Goal: Task Accomplishment & Management: Complete application form

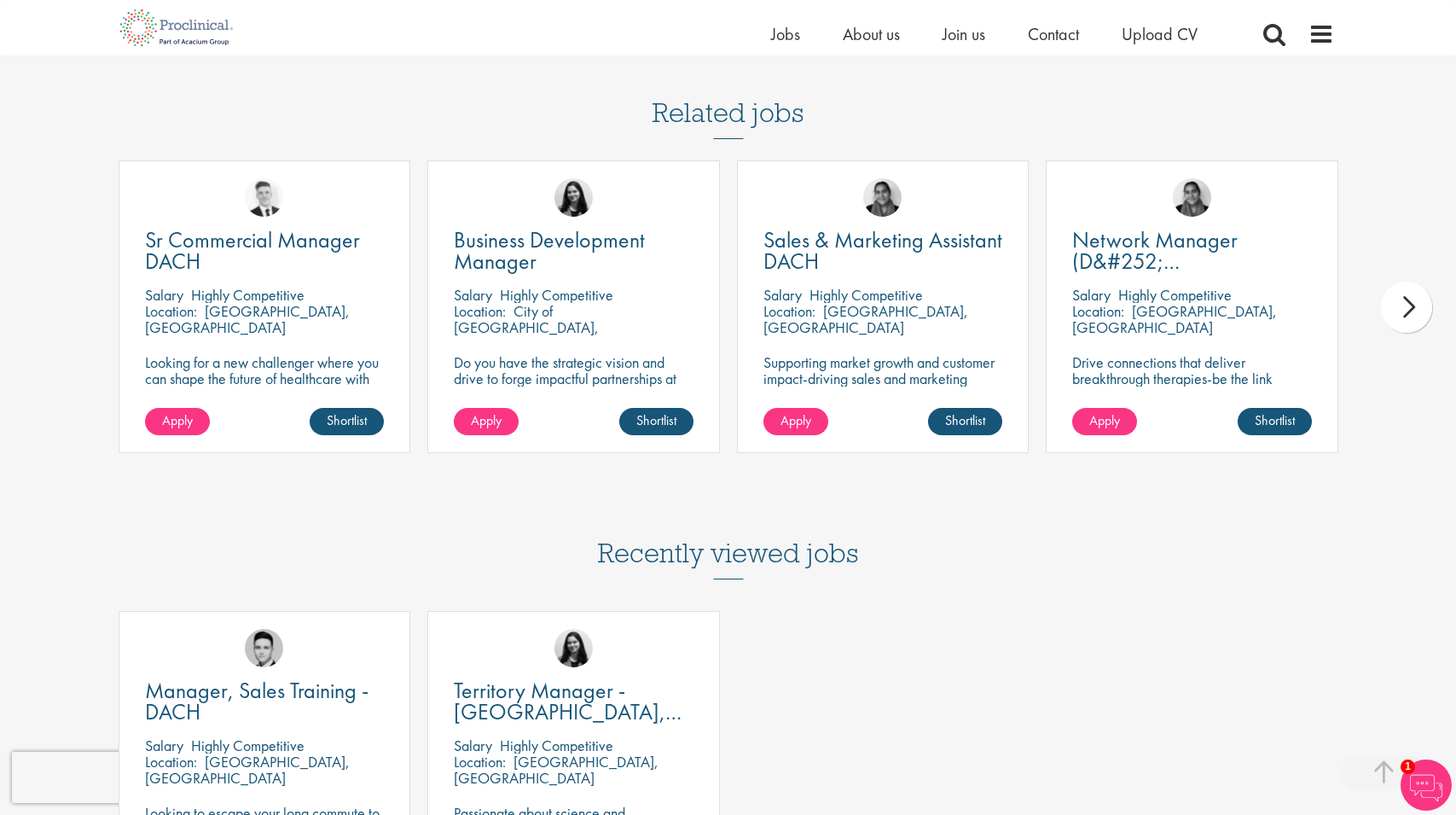
scroll to position [1771, 0]
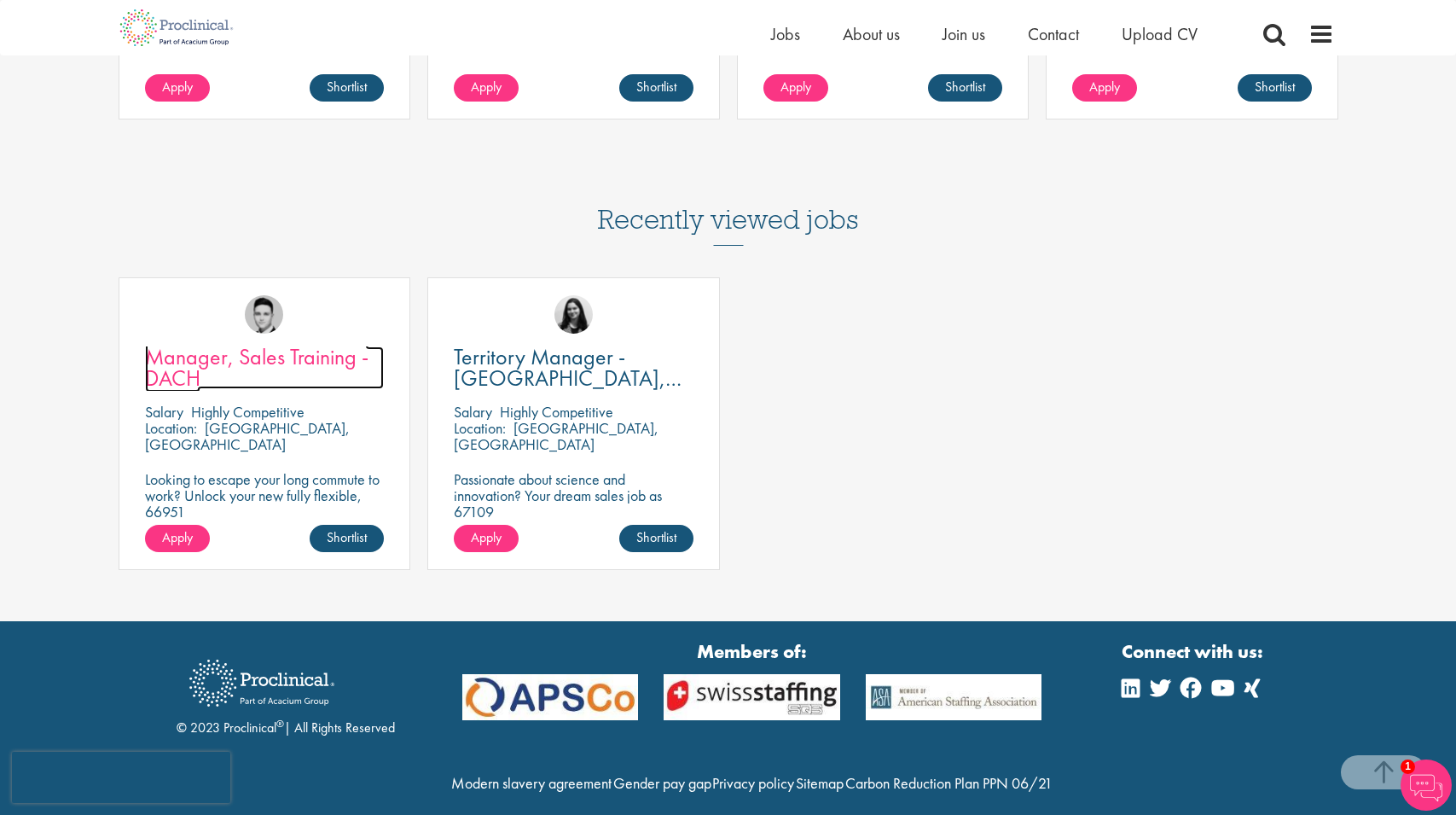
click at [174, 342] on span "Manager, Sales Training - DACH" at bounding box center [257, 367] width 224 height 50
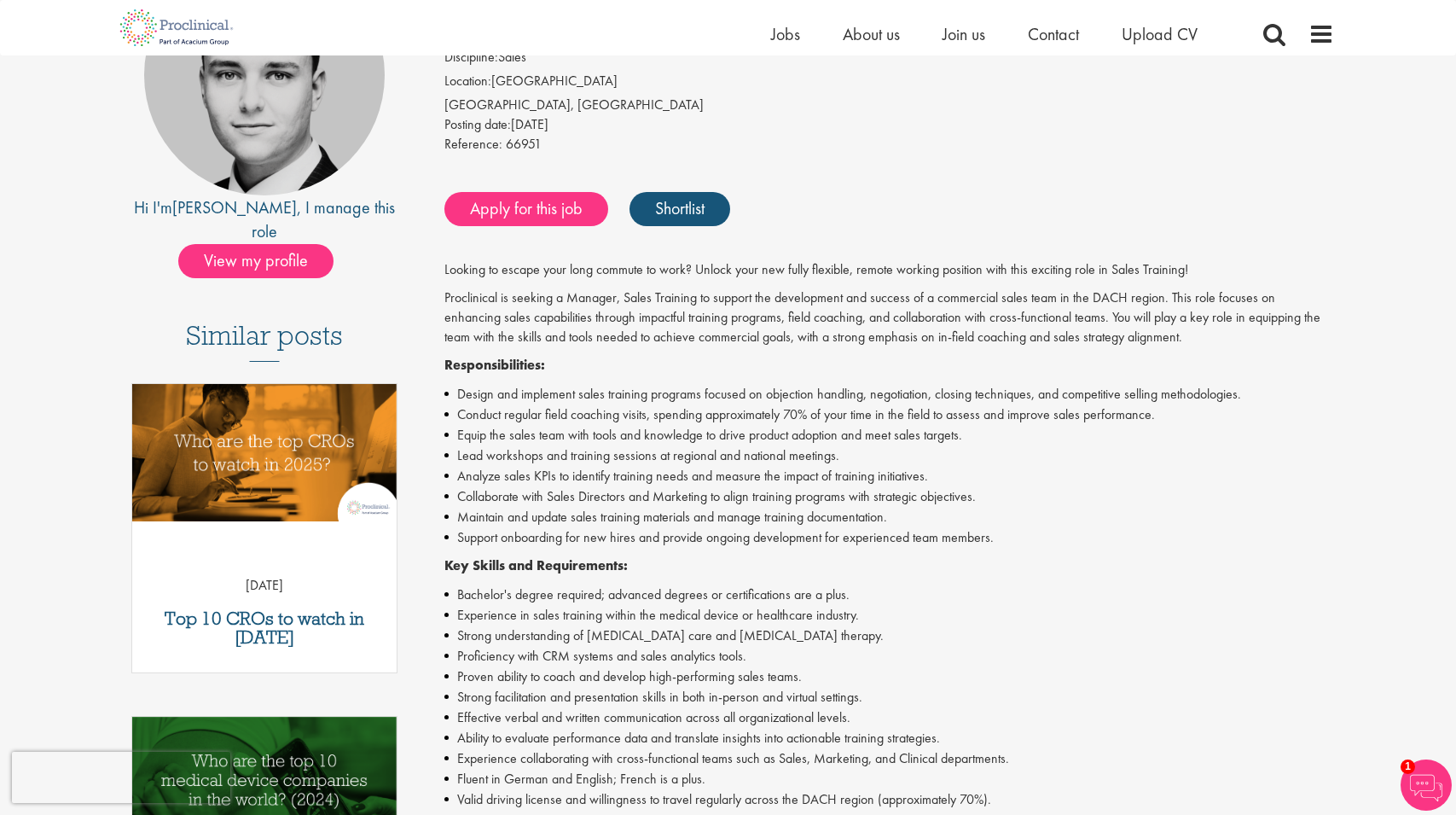
scroll to position [238, 0]
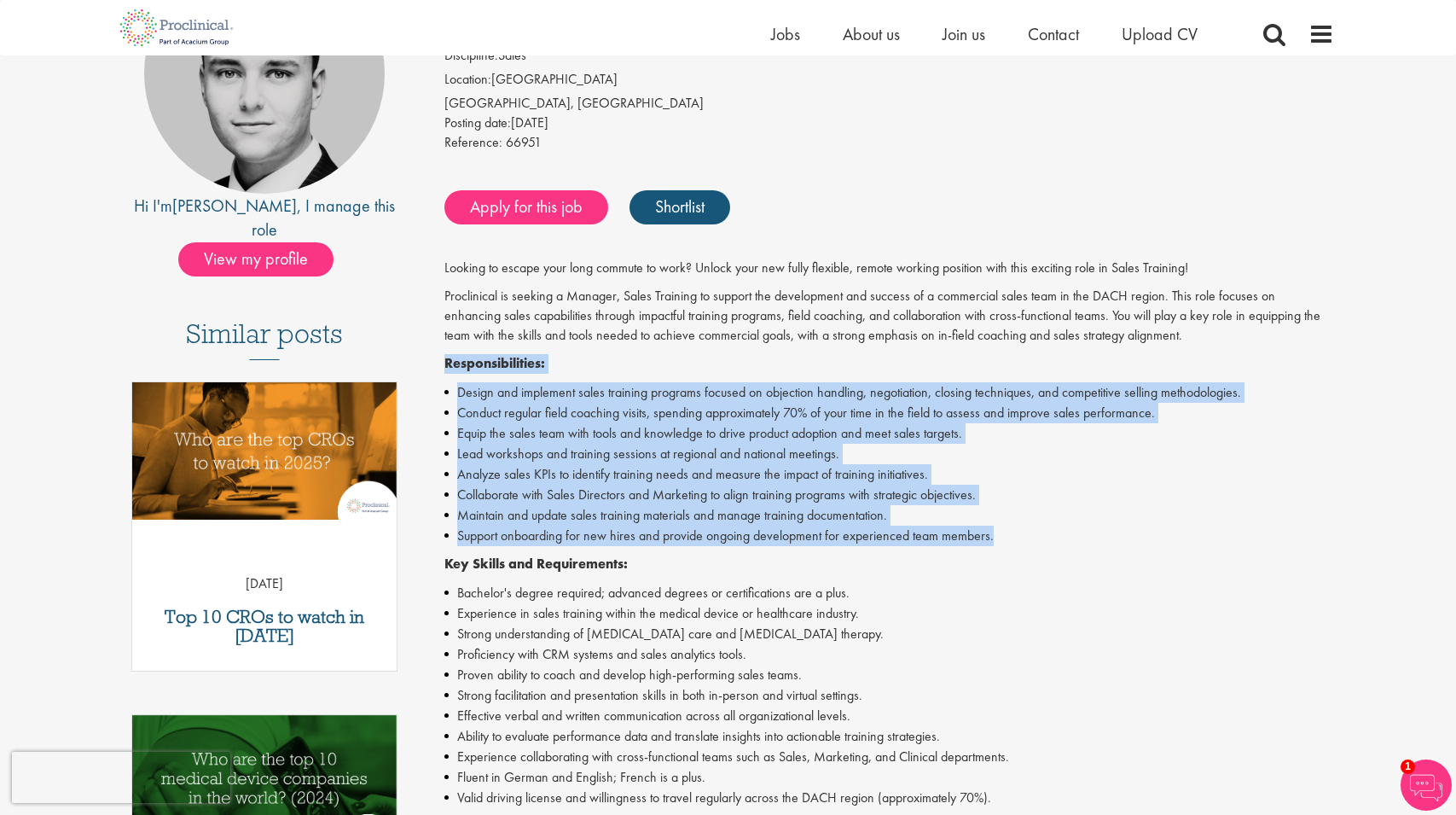
drag, startPoint x: 1009, startPoint y: 535, endPoint x: 444, endPoint y: 371, distance: 588.3
click at [444, 371] on div "Looking to escape your long commute to work? Unlock your new fully flexible, re…" at bounding box center [888, 618] width 889 height 719
copy div "Responsibilities: Design and implement sales training programs focused on objec…"
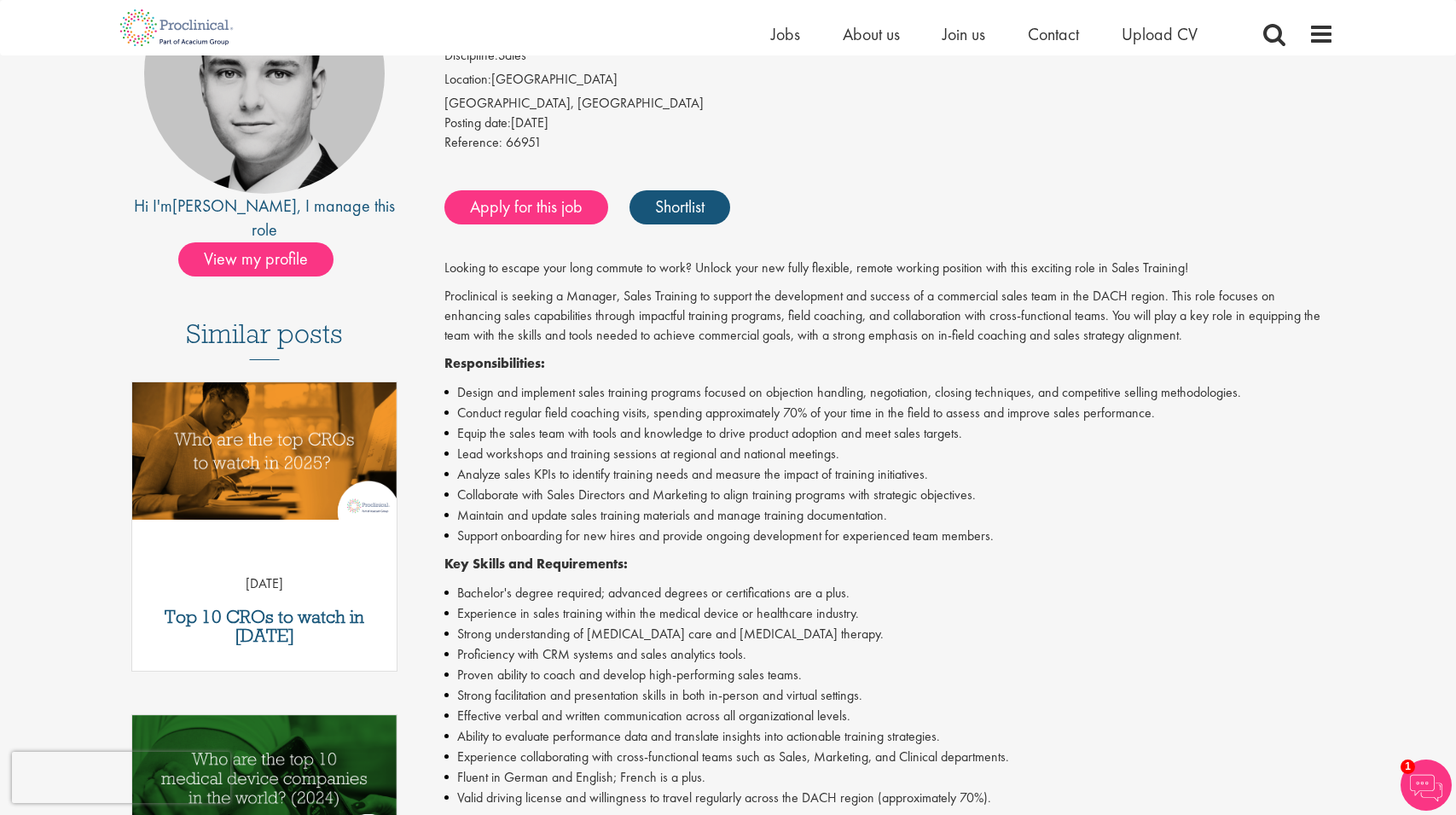
click at [1001, 546] on div "Looking to escape your long commute to work? Unlock your new fully flexible, re…" at bounding box center [888, 618] width 889 height 719
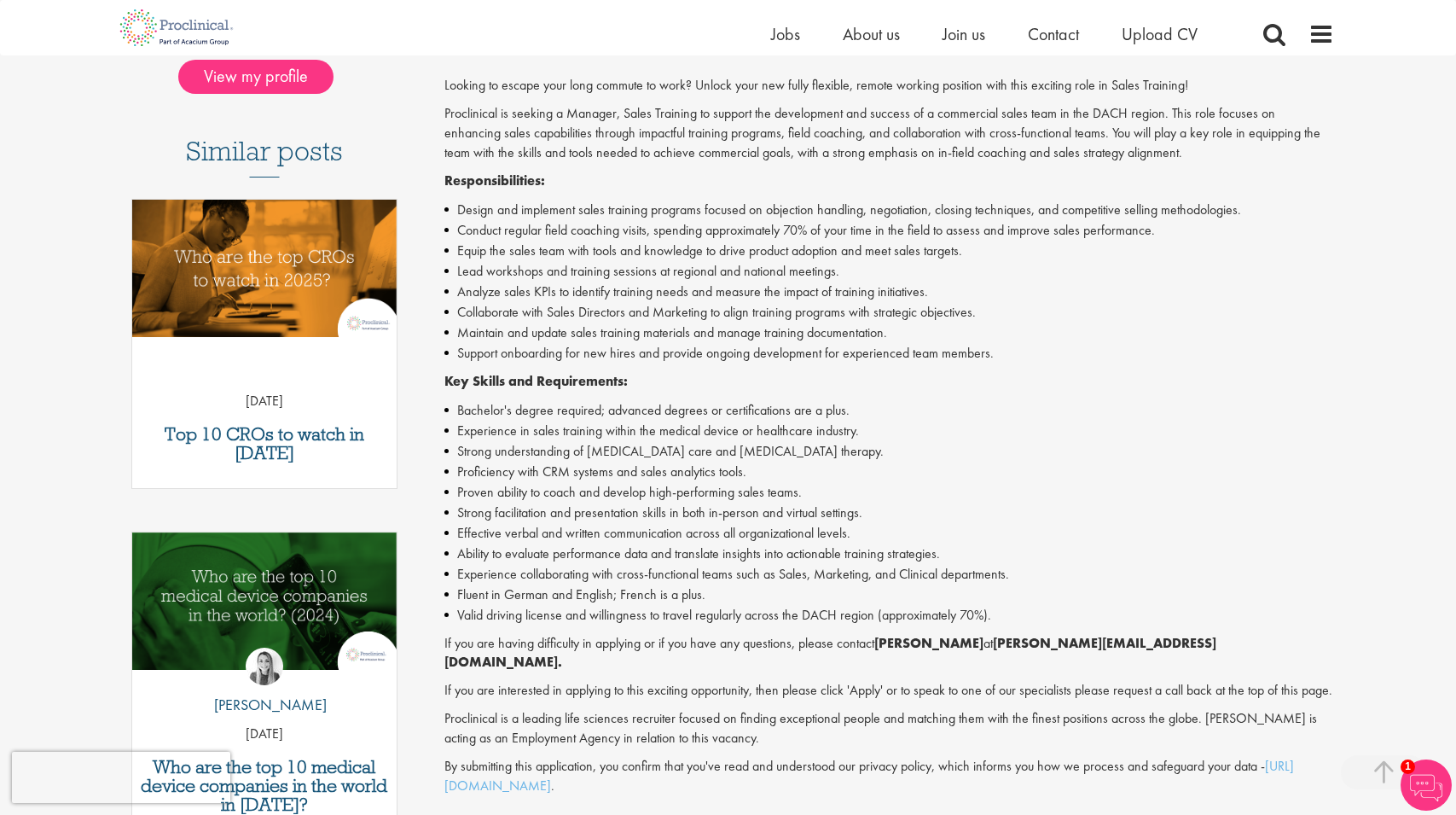
scroll to position [507, 0]
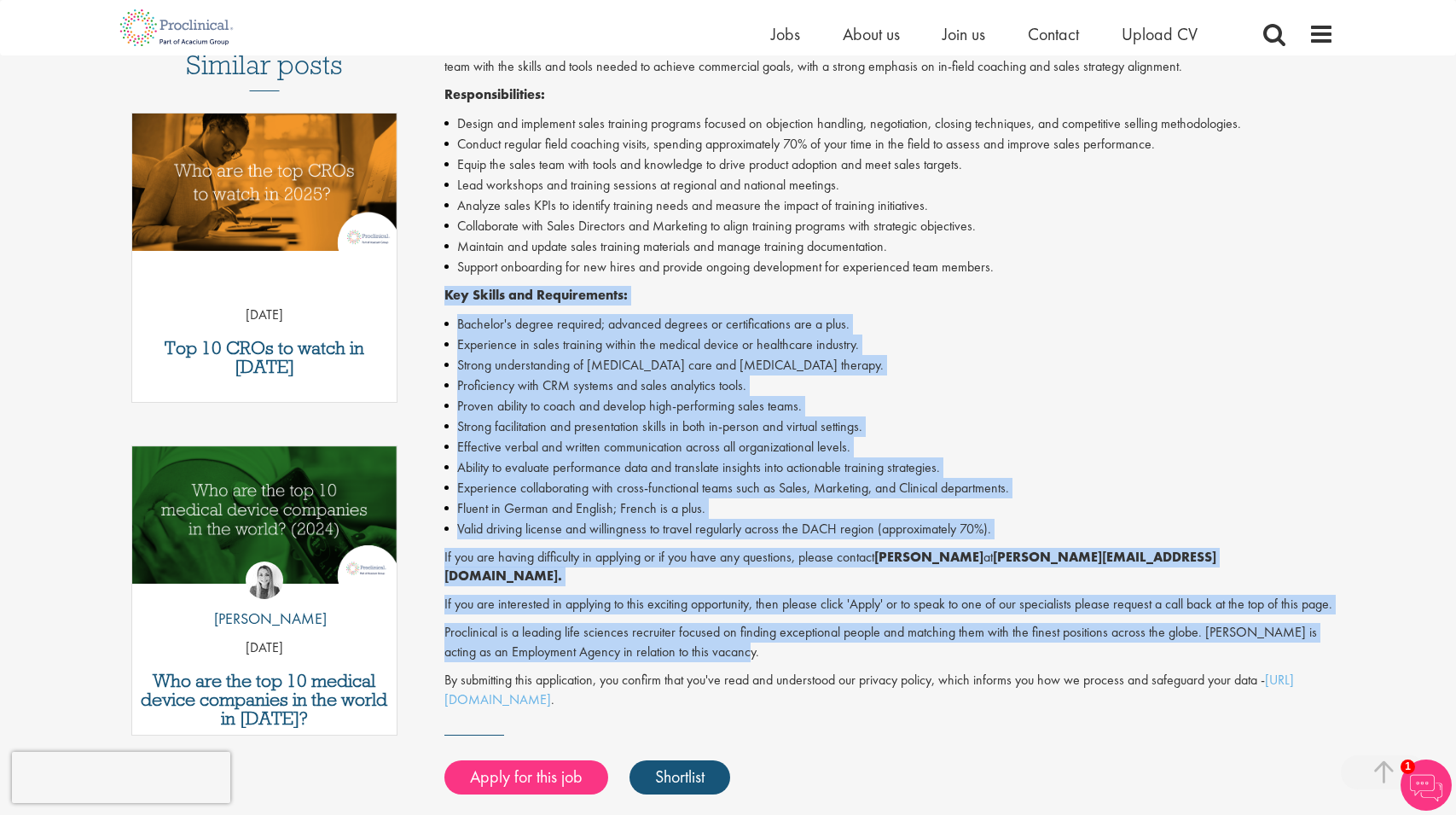
drag, startPoint x: 724, startPoint y: 648, endPoint x: 441, endPoint y: 301, distance: 447.8
click at [440, 300] on div "Manager, Sales Training - DACH Salary: Highly Competitive Job type: Permanent D…" at bounding box center [883, 313] width 928 height 1258
copy div "Key Skills and Requirements: Bachelor's degree required; advanced degrees or ce…"
click at [727, 659] on p "Proclinical is a leading life sciences recruiter focused on finding exceptional…" at bounding box center [888, 642] width 889 height 39
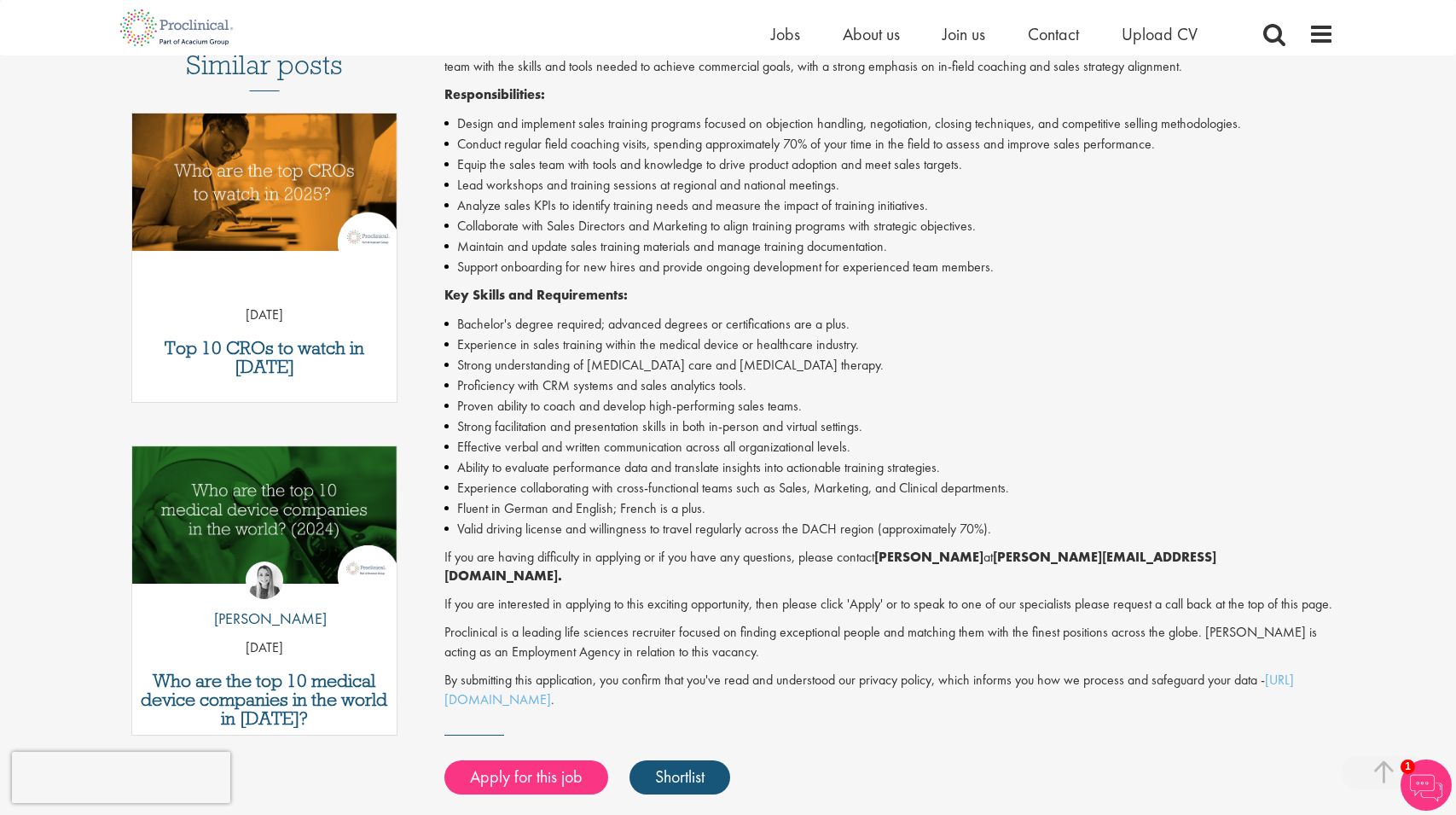
click at [712, 650] on p "Proclinical is a leading life sciences recruiter focused on finding exceptional…" at bounding box center [888, 642] width 889 height 39
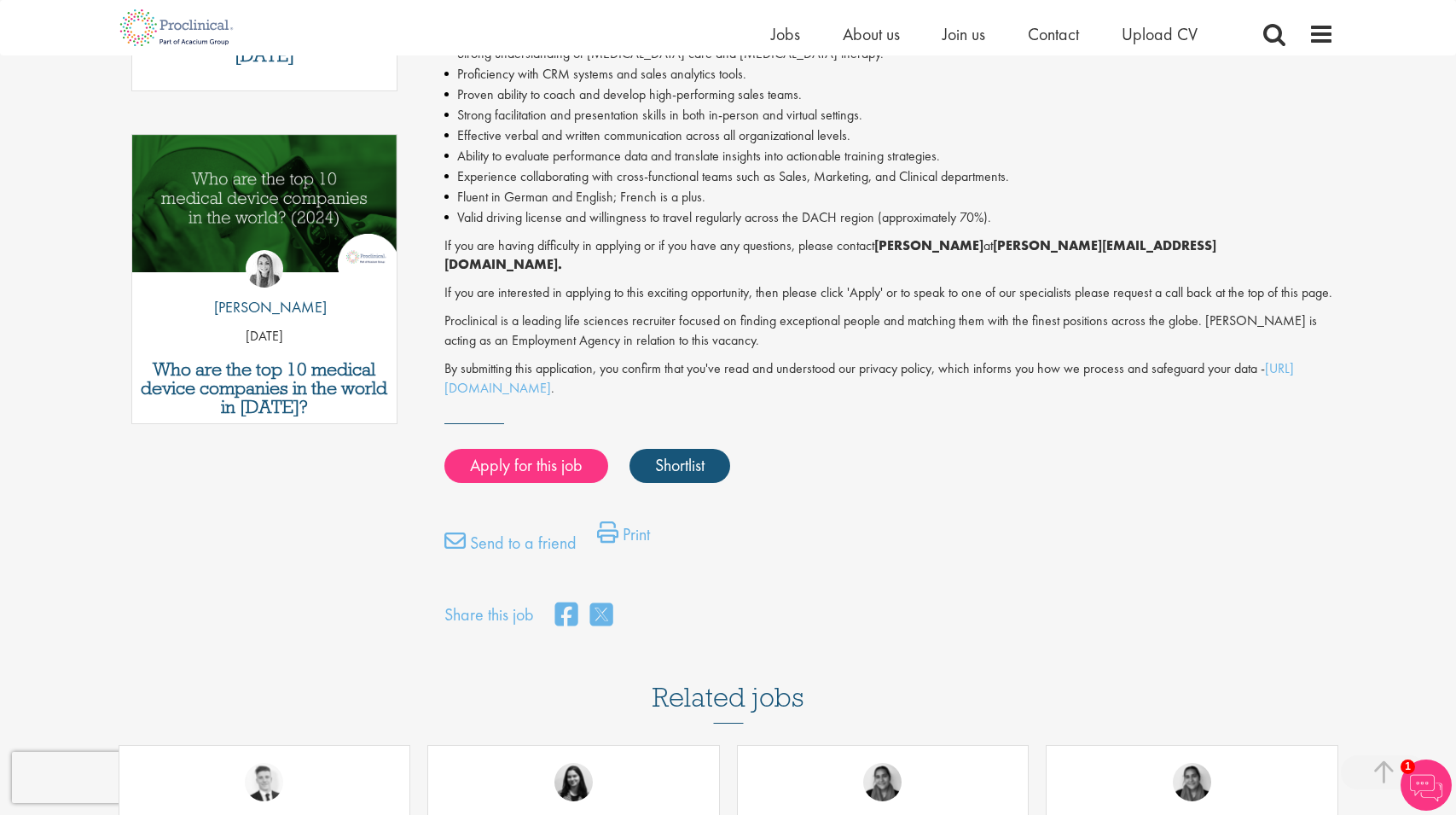
scroll to position [786, 0]
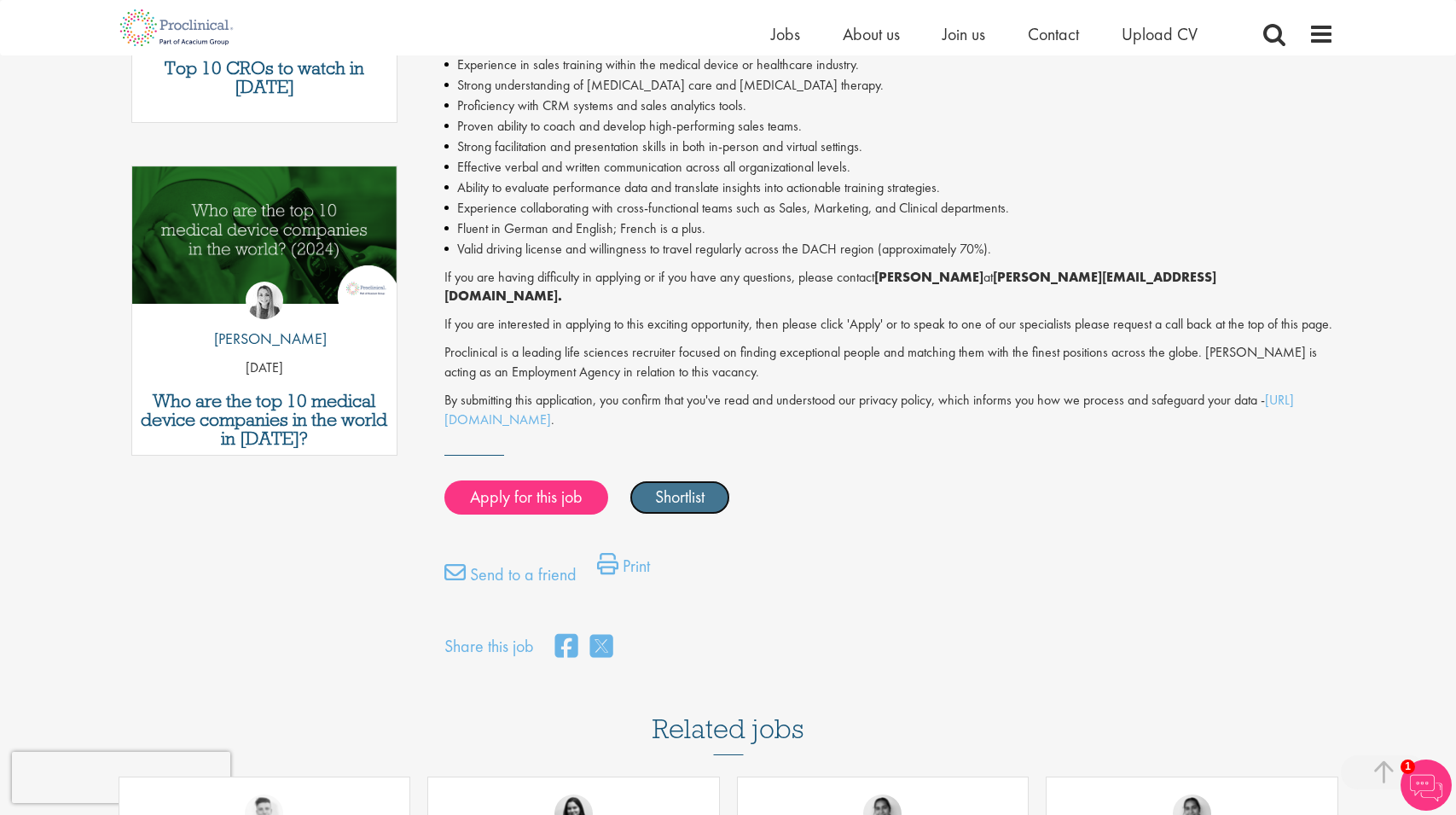
click at [683, 497] on link "Shortlist" at bounding box center [680, 497] width 100 height 34
click at [692, 496] on link "Shortlisted" at bounding box center [689, 497] width 118 height 34
click at [518, 498] on link "Apply for this job" at bounding box center [526, 497] width 164 height 34
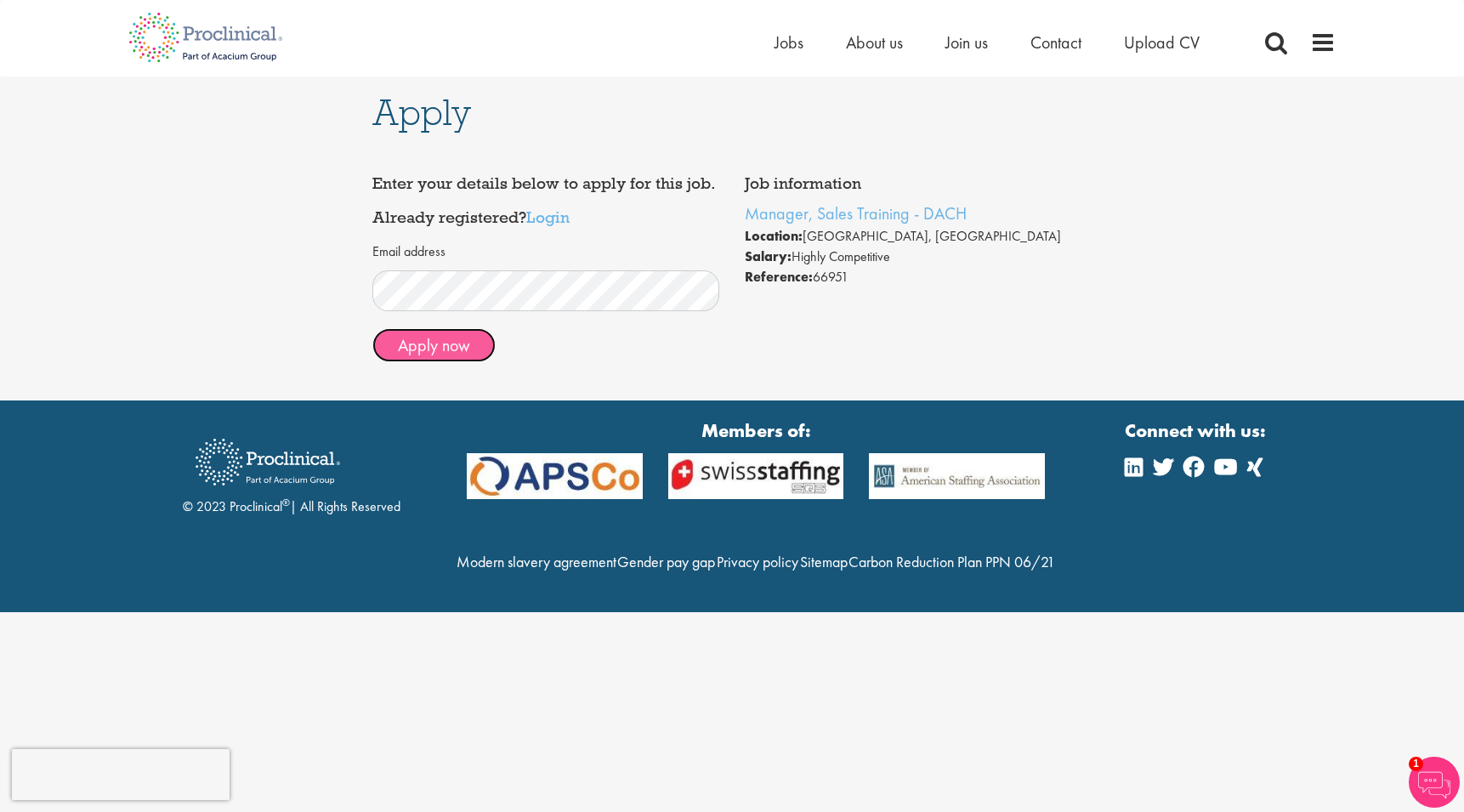
click at [431, 350] on button "Apply now" at bounding box center [434, 345] width 123 height 34
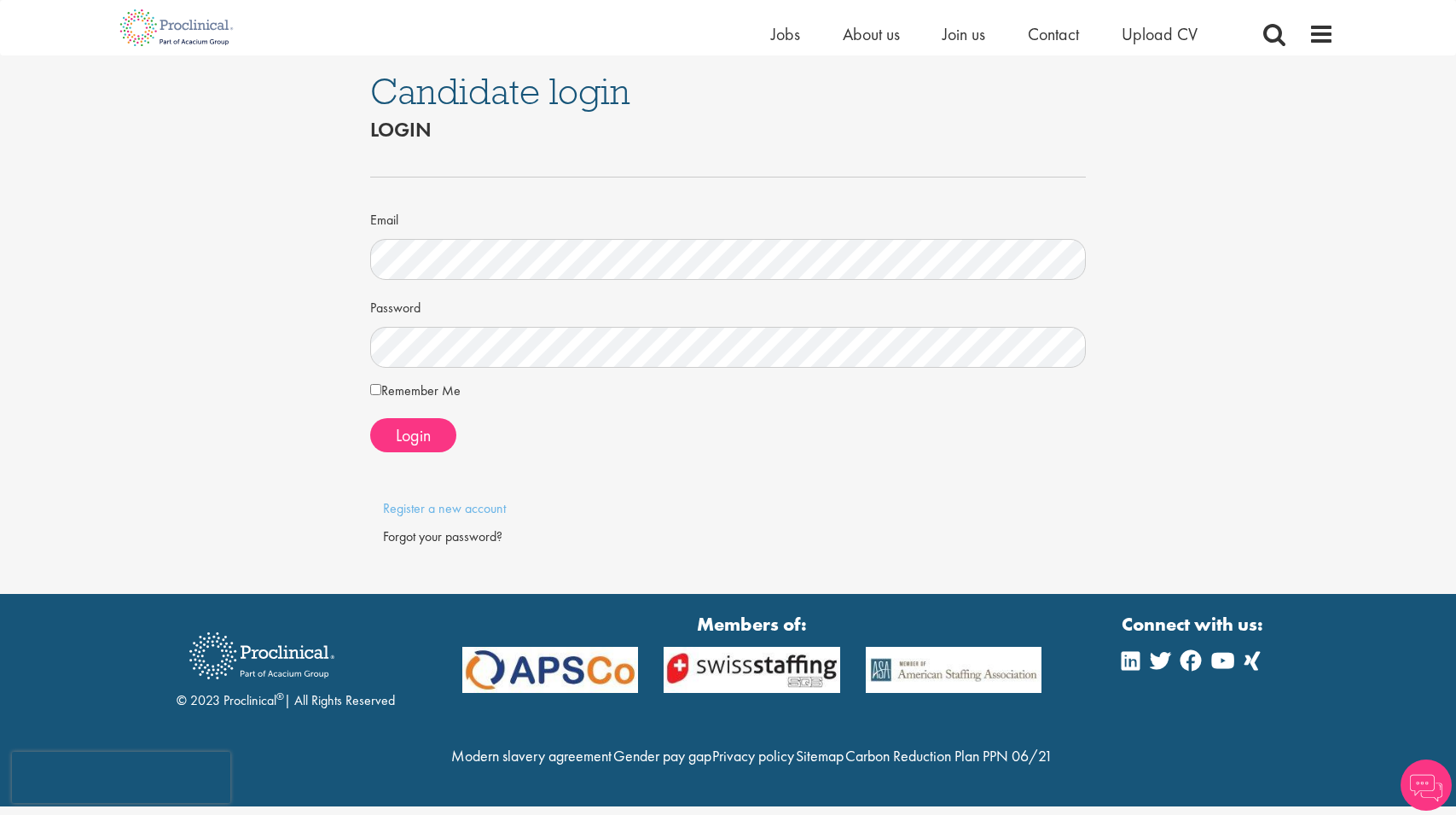
scroll to position [28, 0]
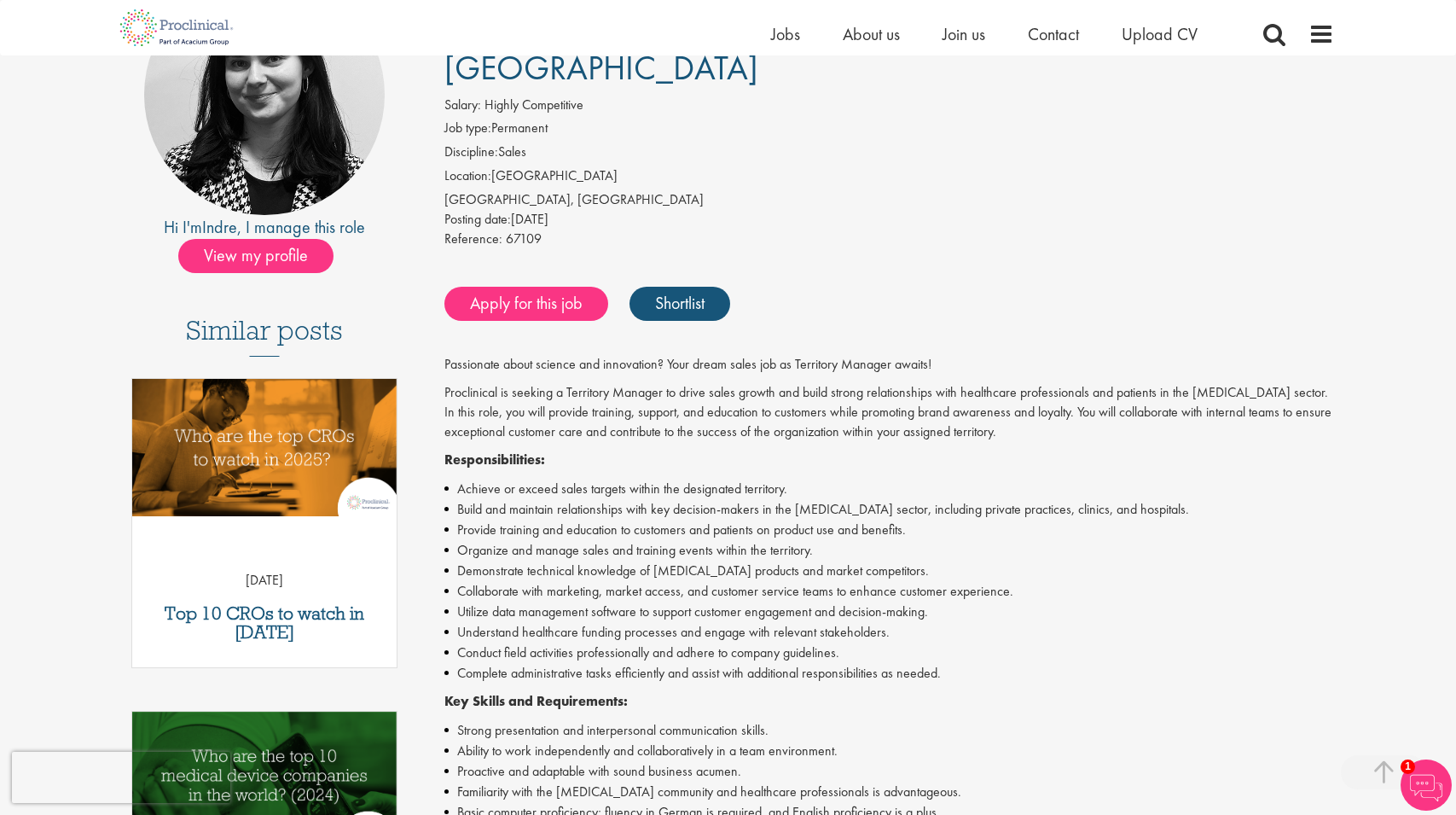
scroll to position [469, 0]
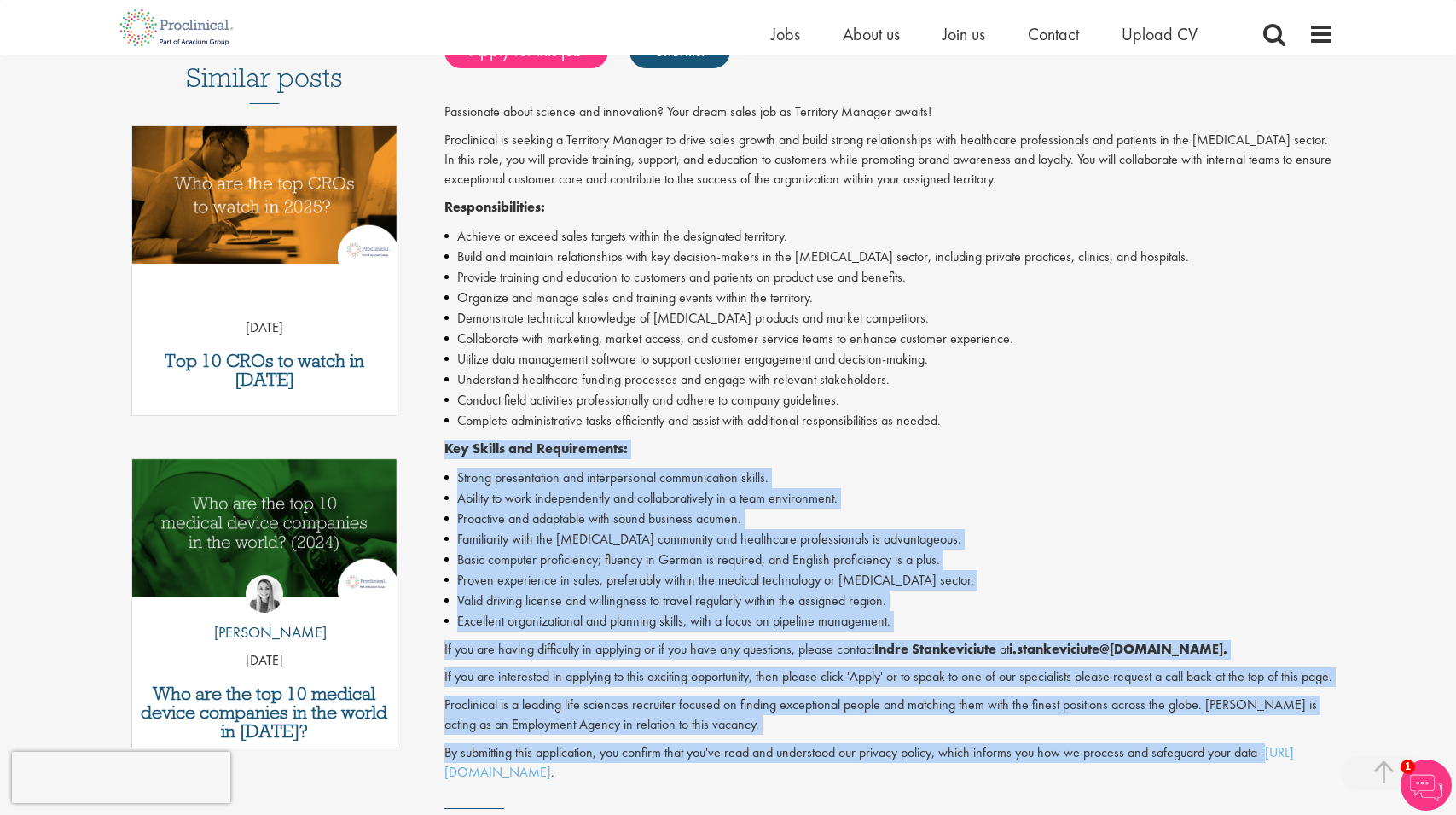
drag, startPoint x: 1253, startPoint y: 702, endPoint x: 433, endPoint y: 374, distance: 883.2
click at [431, 376] on div "Territory Manager - [GEOGRAPHIC_DATA], [GEOGRAPHIC_DATA], [GEOGRAPHIC_DATA], [G…" at bounding box center [883, 368] width 928 height 1294
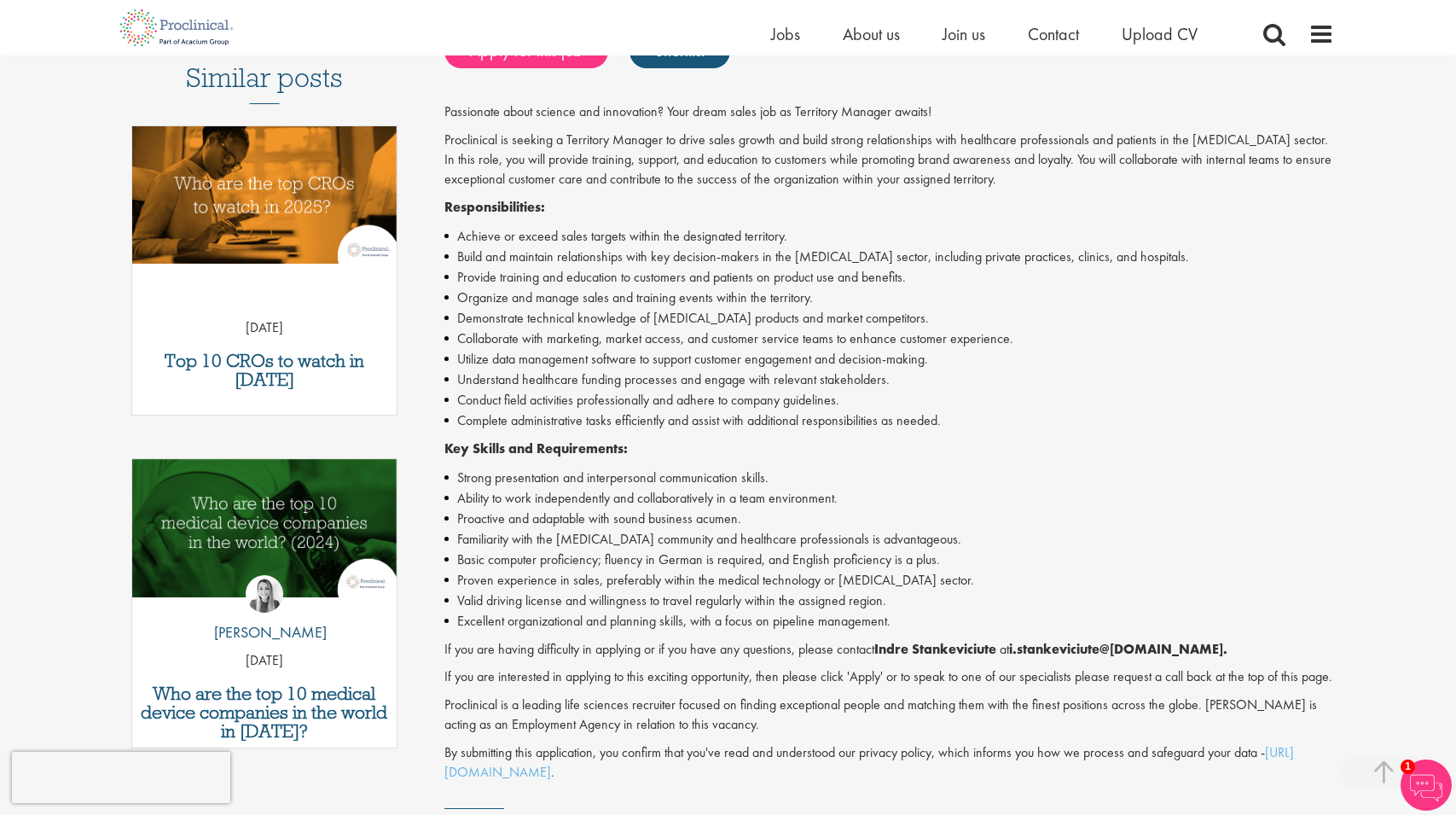
drag, startPoint x: 1212, startPoint y: 454, endPoint x: 995, endPoint y: 368, distance: 233.4
click at [1204, 468] on ul "Strong presentation and interpersonal communication skills. Ability to work ind…" at bounding box center [888, 549] width 889 height 164
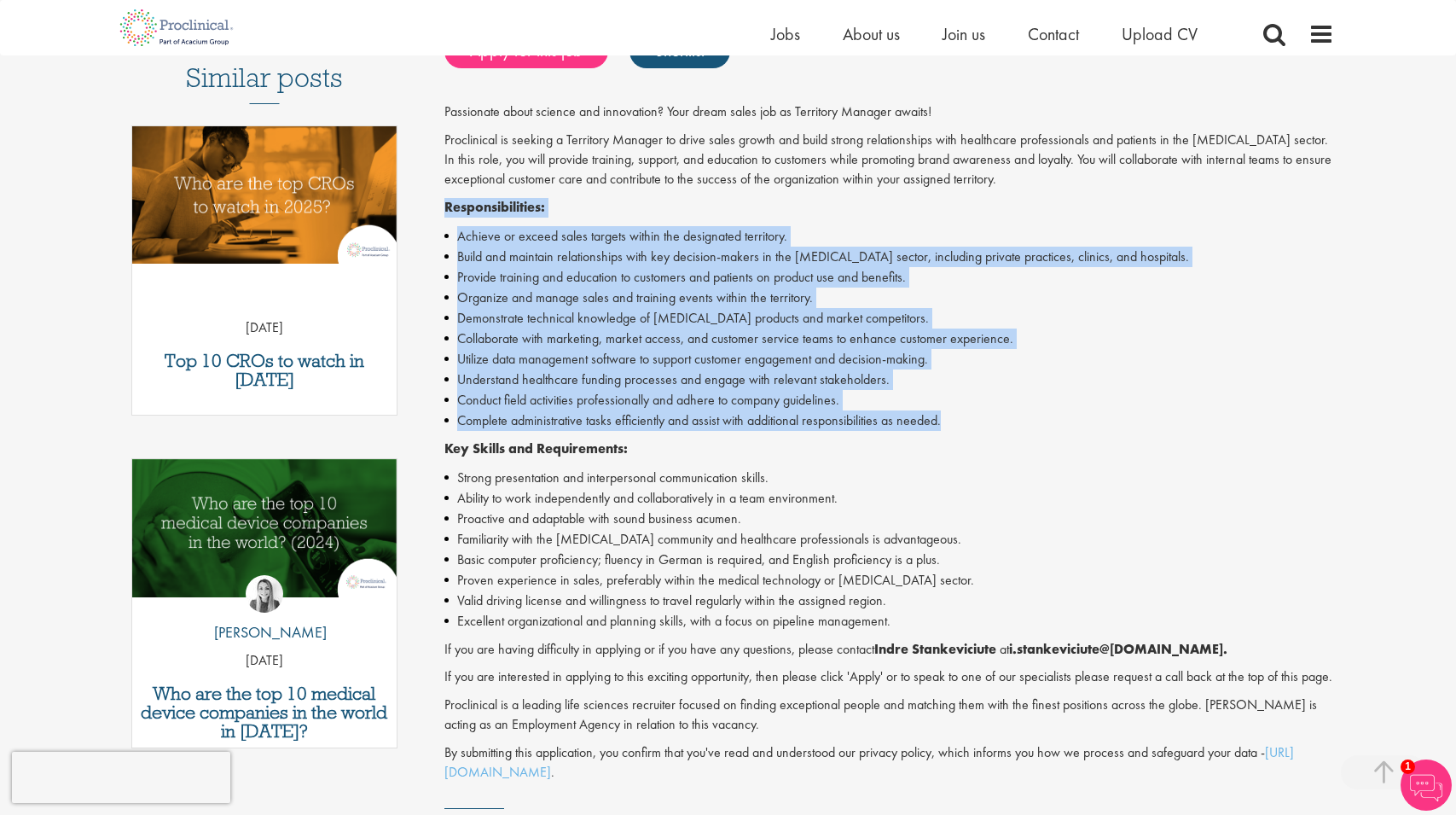
drag, startPoint x: 973, startPoint y: 339, endPoint x: 446, endPoint y: 133, distance: 565.8
click at [446, 133] on div "Passionate about science and innovation? Your dream sales job as Territory Mana…" at bounding box center [888, 442] width 889 height 679
copy div "Responsibilities: Achieve or exceed sales targets within the designated territo…"
click at [901, 410] on li "Complete administrative tasks efficiently and assist with additional responsibi…" at bounding box center [888, 420] width 889 height 21
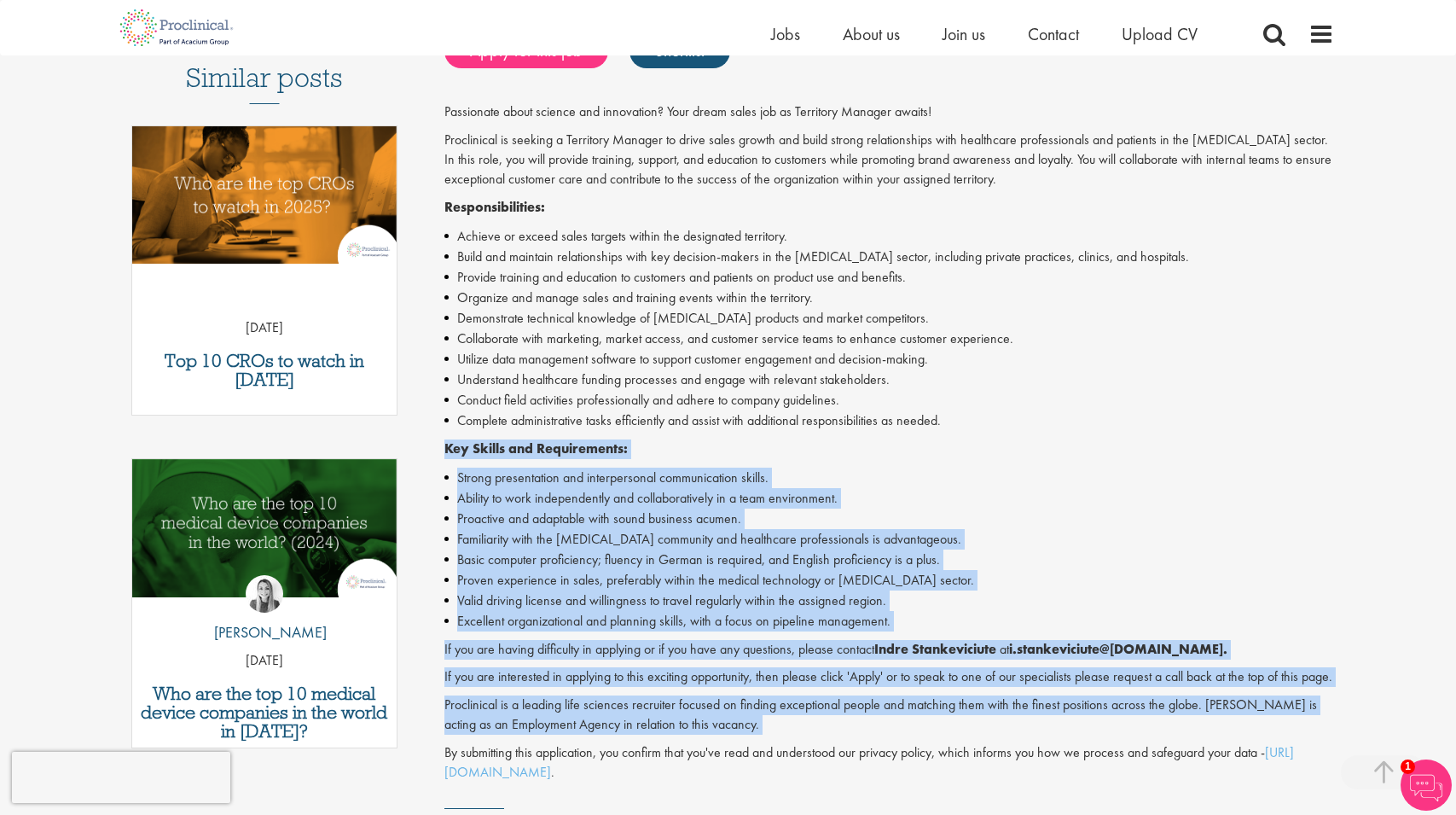
drag, startPoint x: 738, startPoint y: 679, endPoint x: 478, endPoint y: 430, distance: 360.0
click at [427, 364] on div "Territory Manager - [GEOGRAPHIC_DATA], [GEOGRAPHIC_DATA], [GEOGRAPHIC_DATA], [G…" at bounding box center [883, 368] width 928 height 1294
copy div "Key Skills and Requirements: Strong presentation and interpersonal communicatio…"
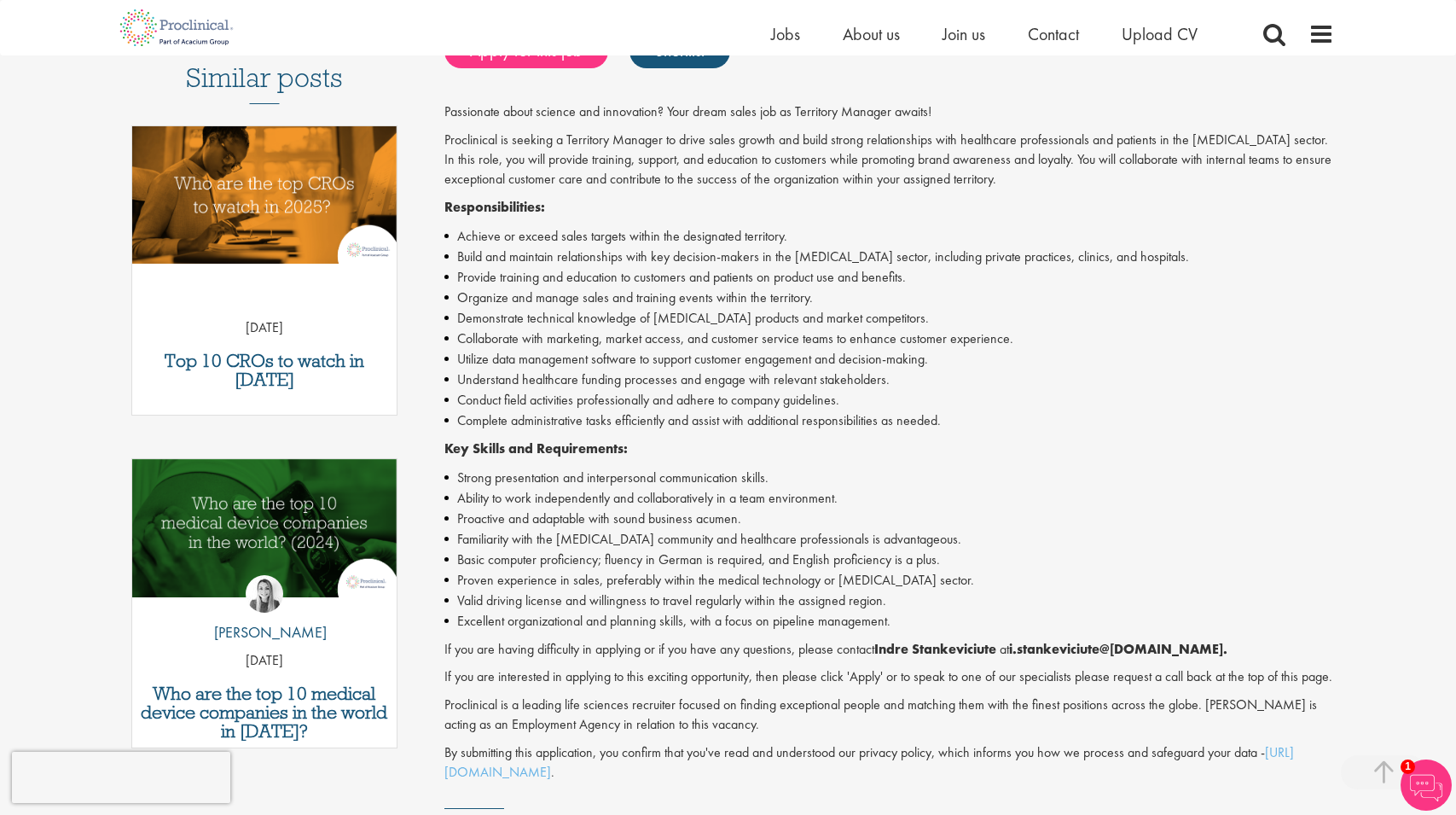
click at [737, 695] on p "Proclinical is a leading life sciences recruiter focused on finding exceptional…" at bounding box center [888, 715] width 889 height 39
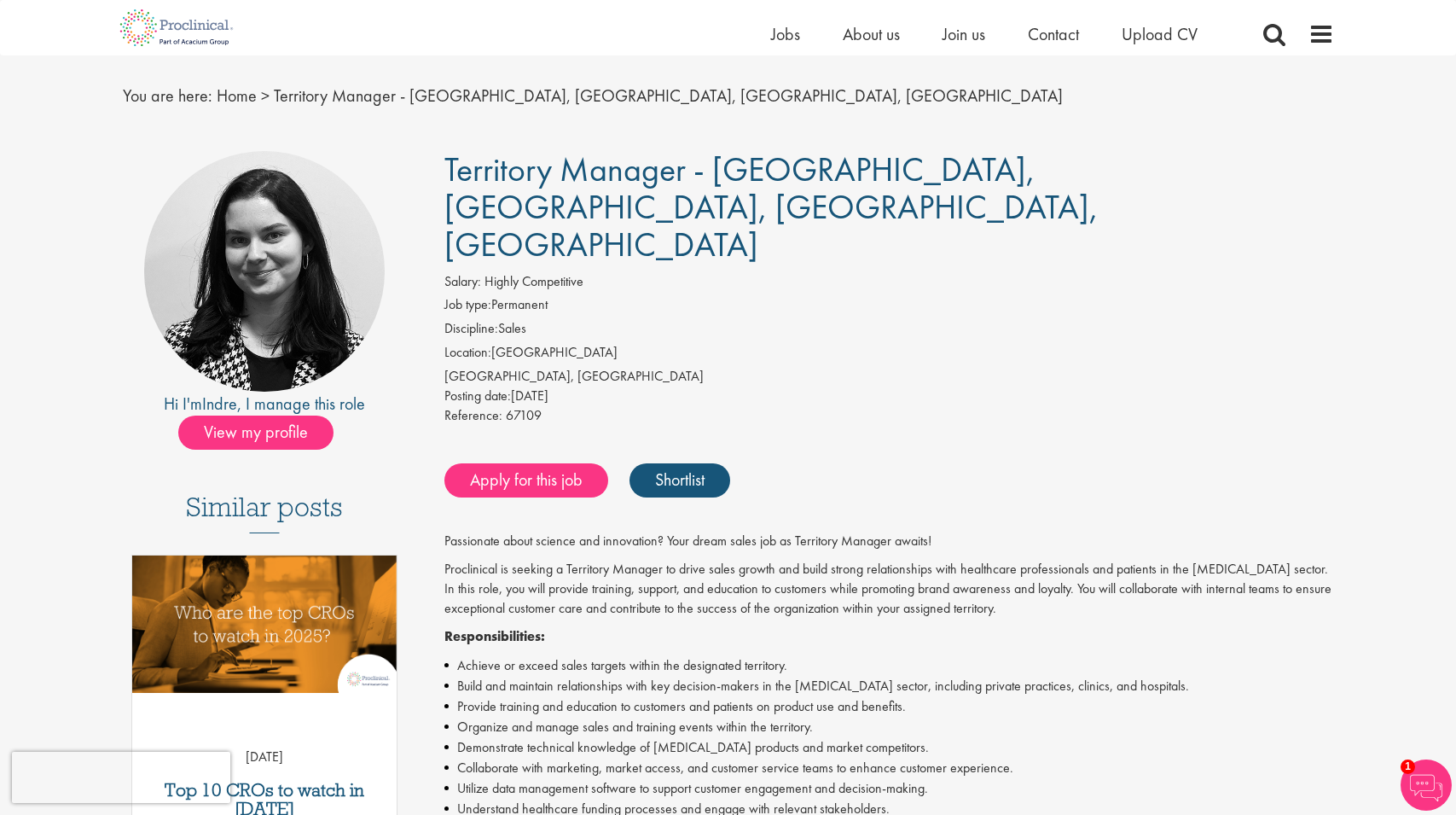
scroll to position [36, 0]
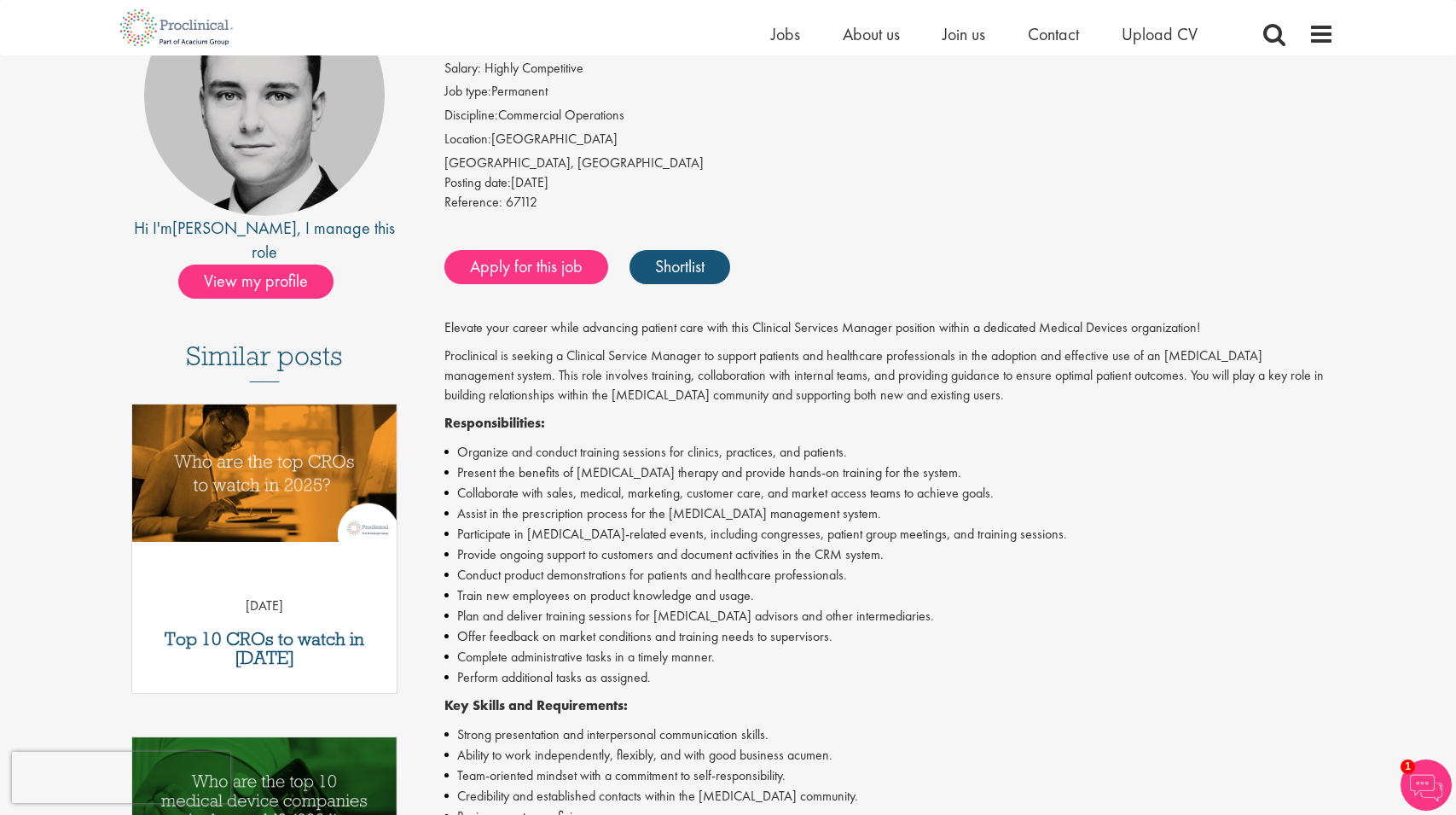
scroll to position [197, 0]
